Goal: Download file/media: Download file/media

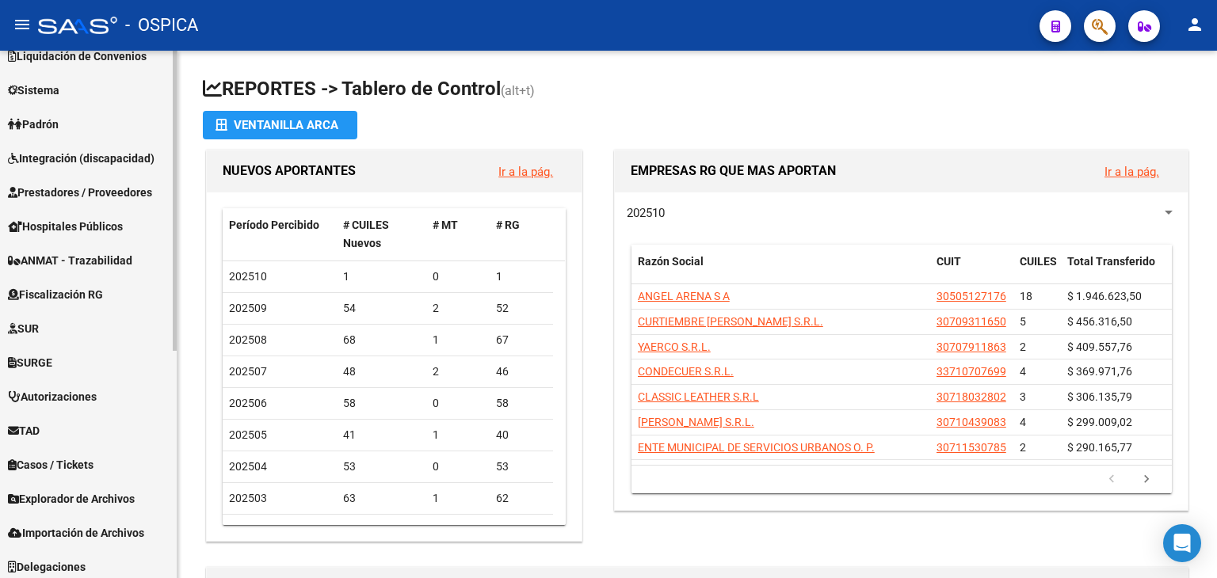
scroll to position [394, 0]
click at [193, 555] on mat-sidenav-container "Firma Express Inicio Calendario SSS Instructivos Contacto OS Reportes Tablero d…" at bounding box center [608, 315] width 1217 height 528
click at [104, 493] on span "Explorador de Archivos" at bounding box center [71, 497] width 127 height 17
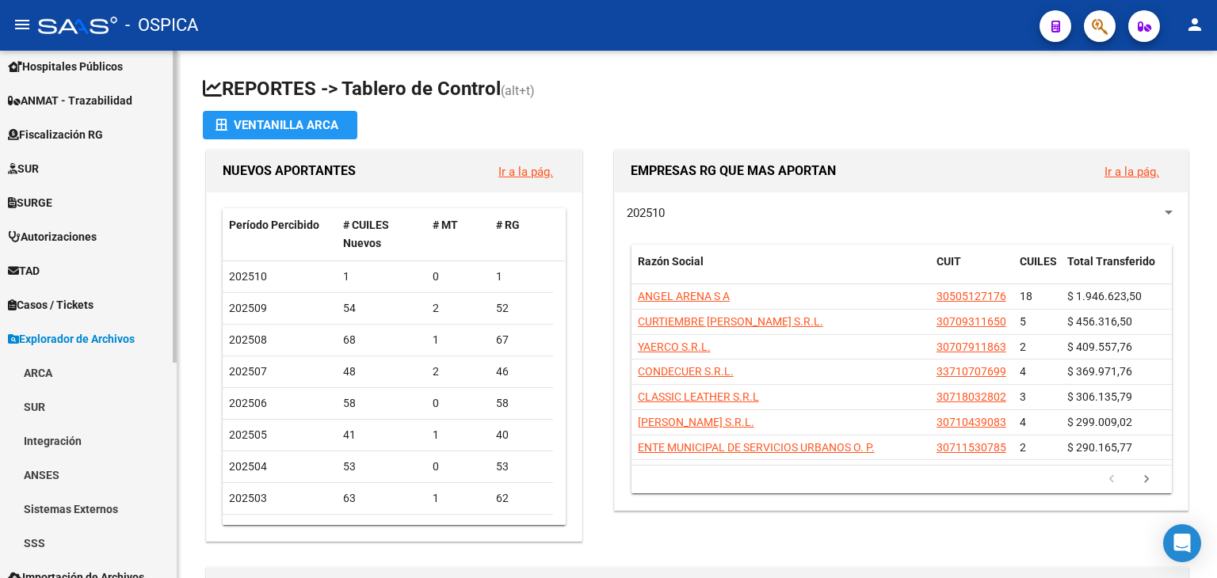
scroll to position [364, 0]
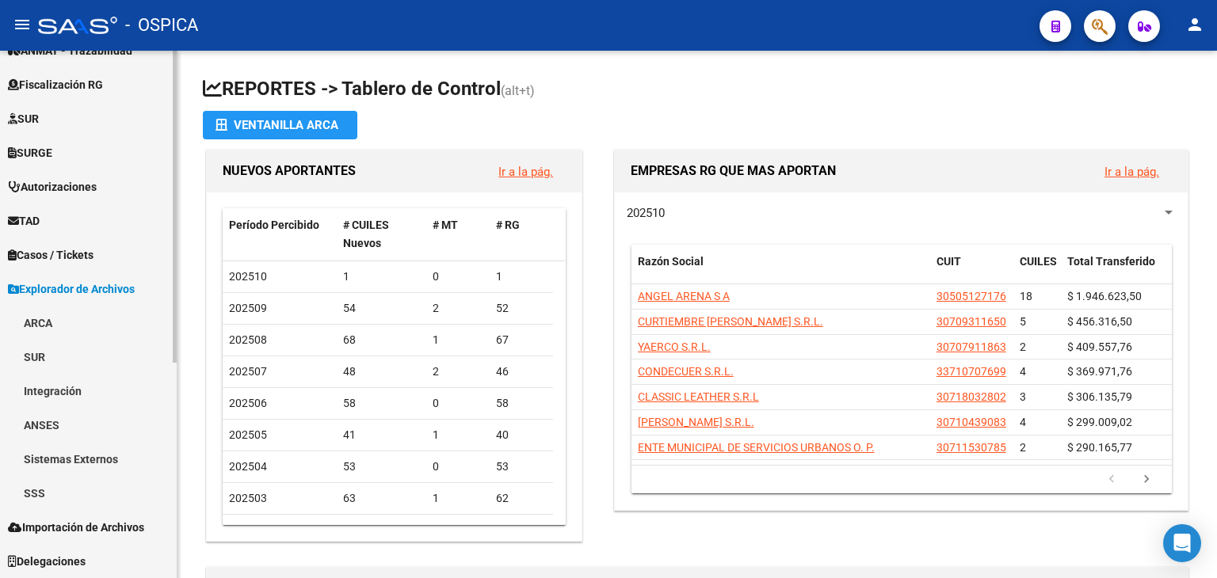
click at [220, 559] on mat-sidenav-container "Firma Express Inicio Calendario SSS Instructivos Contacto OS Reportes Tablero d…" at bounding box center [608, 315] width 1217 height 528
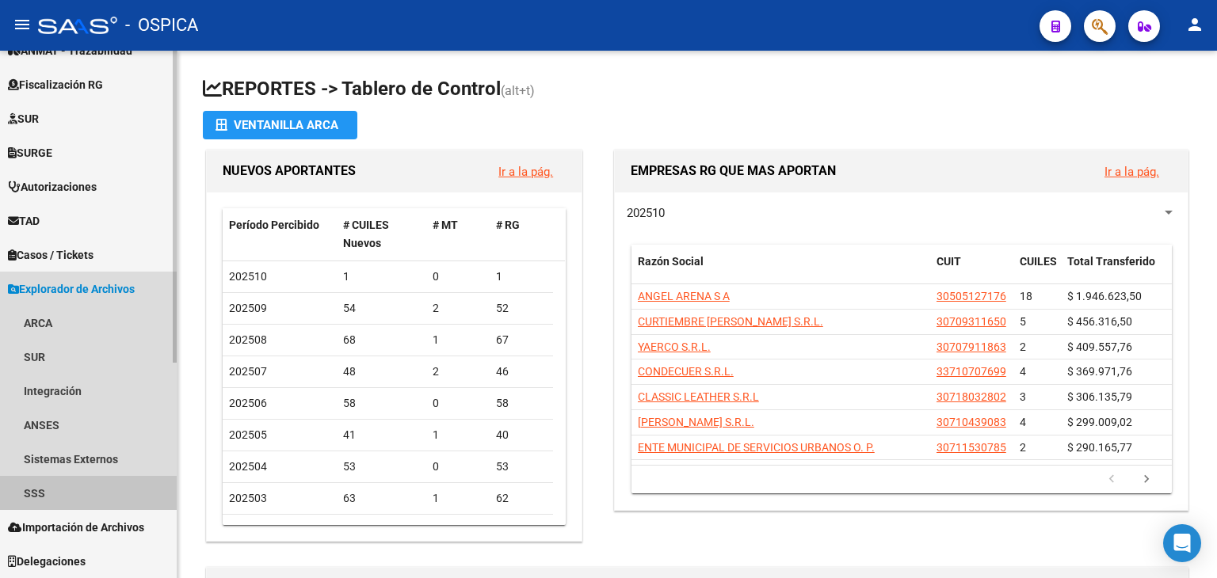
click at [38, 494] on link "SSS" at bounding box center [88, 493] width 177 height 34
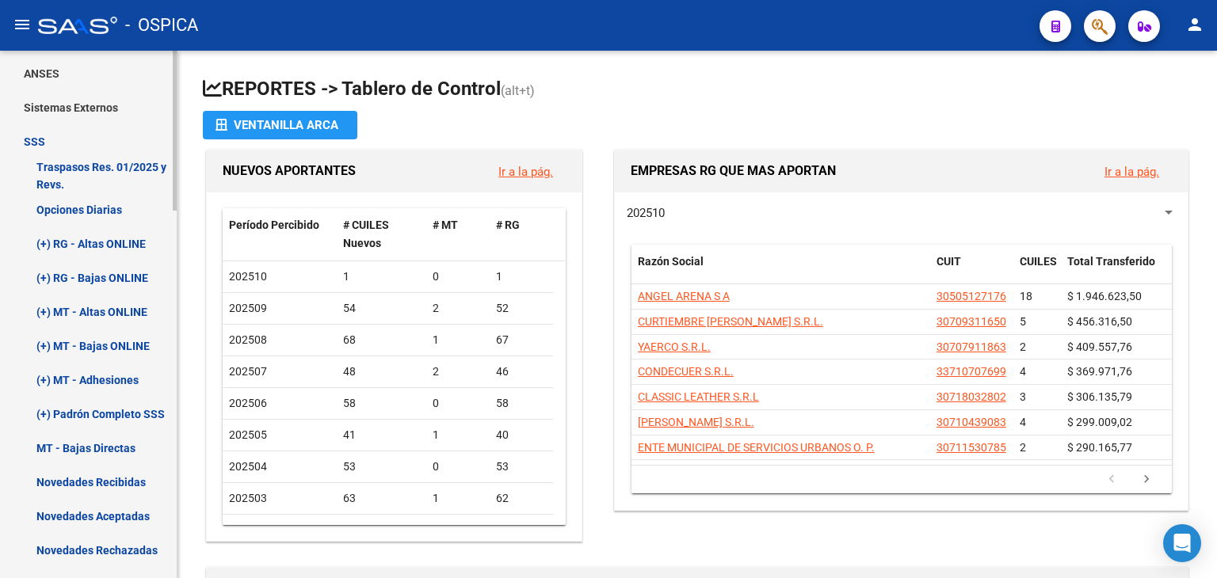
scroll to position [756, 0]
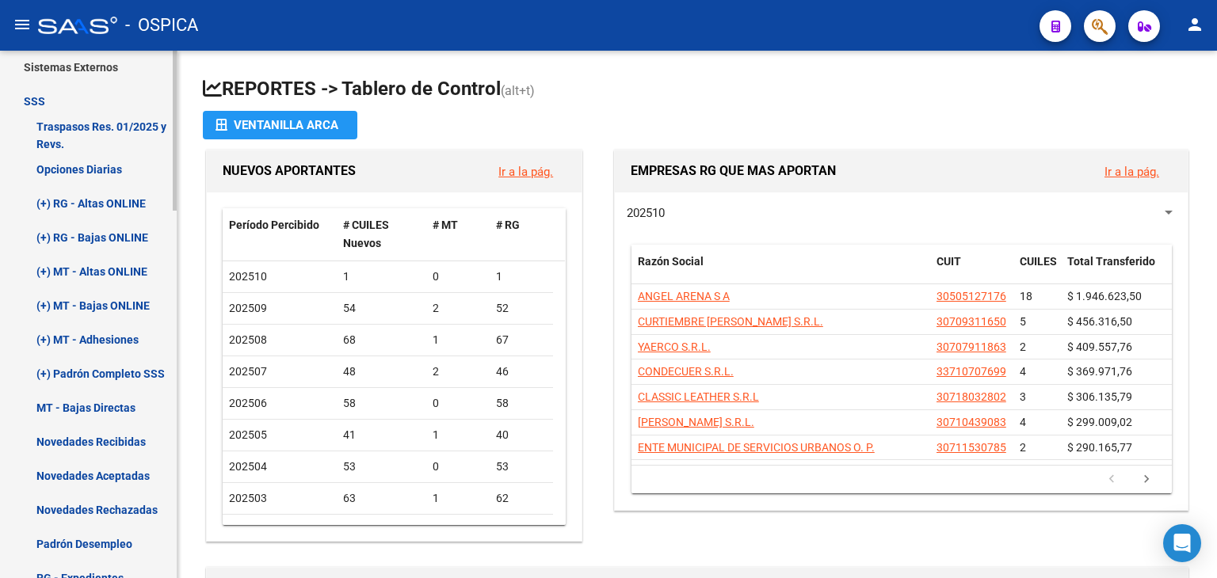
click at [240, 406] on mat-sidenav-container "Firma Express Inicio Calendario SSS Instructivos Contacto OS Reportes Tablero d…" at bounding box center [608, 315] width 1217 height 528
click at [139, 375] on link "(+) Padrón Completo SSS" at bounding box center [88, 373] width 177 height 34
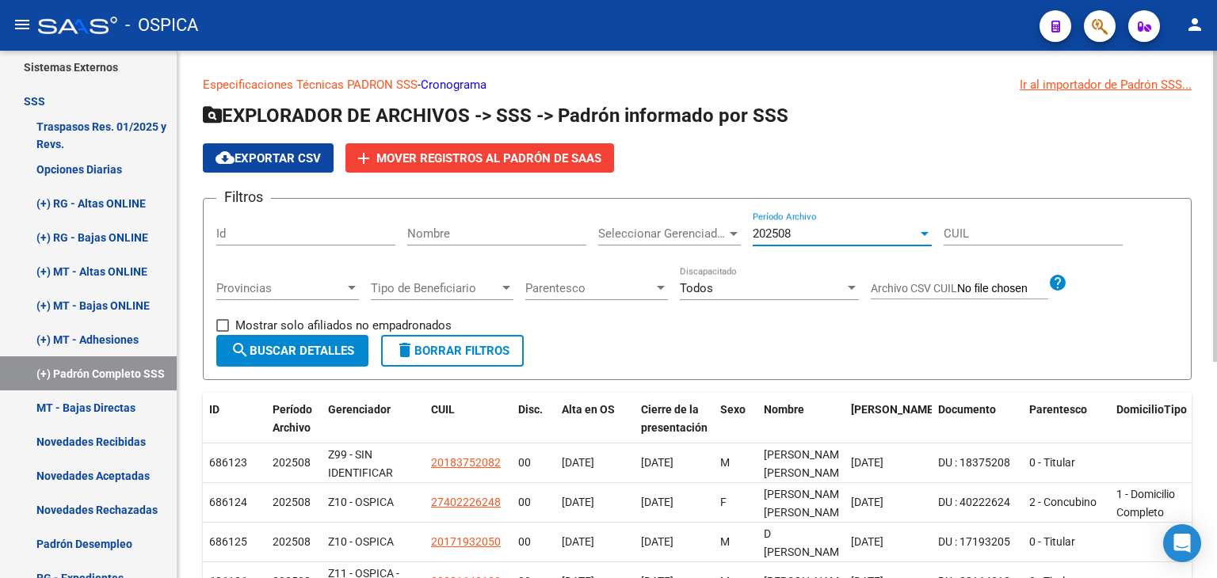
click at [925, 233] on div at bounding box center [924, 234] width 8 height 4
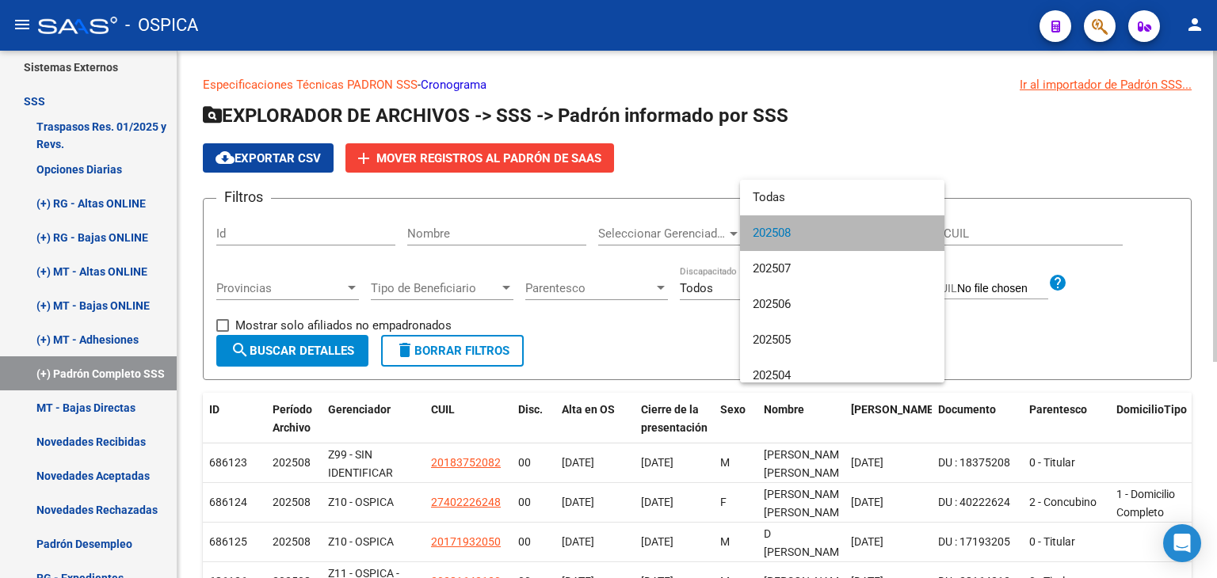
click at [925, 233] on mat-option "202508" at bounding box center [842, 233] width 204 height 36
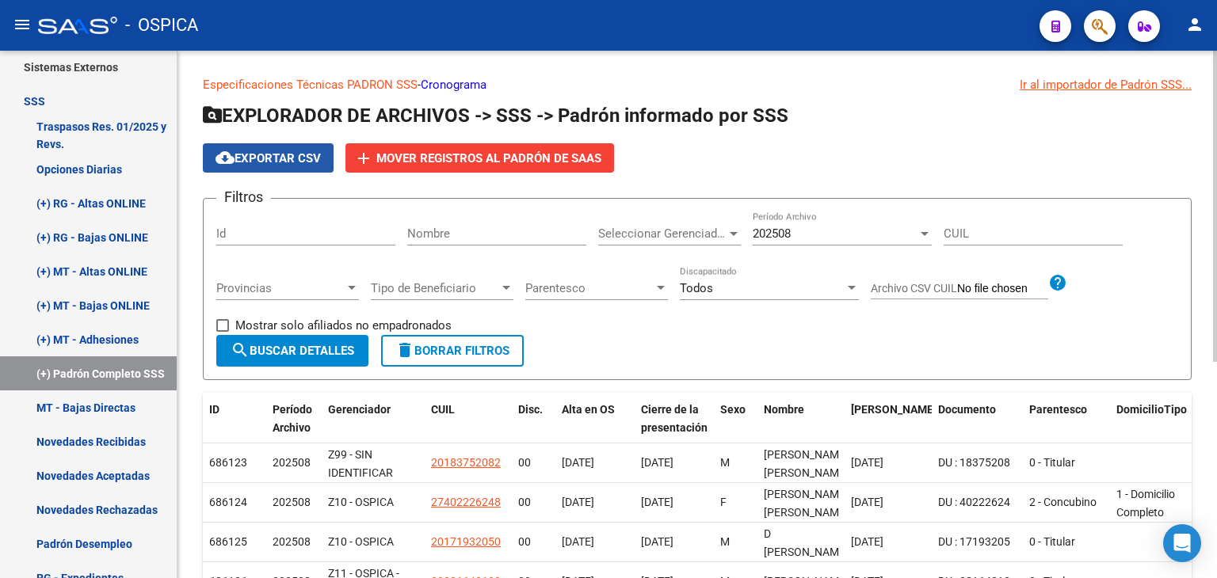
click at [282, 162] on span "cloud_download Exportar CSV" at bounding box center [267, 158] width 105 height 14
